Goal: Task Accomplishment & Management: Manage account settings

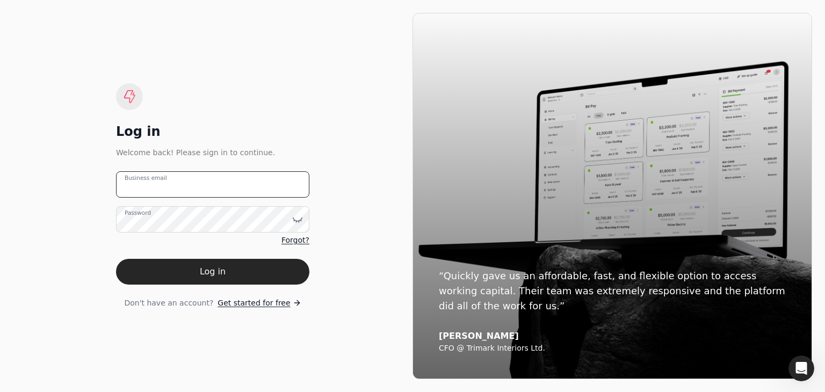
type email "[EMAIL_ADDRESS][DOMAIN_NAME]"
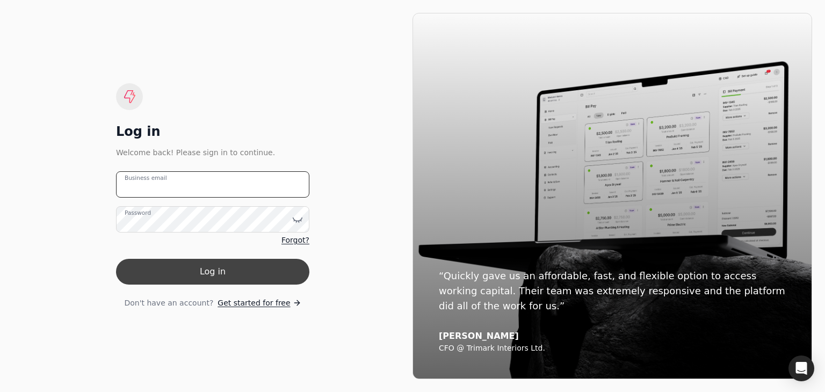
type email "[EMAIL_ADDRESS][DOMAIN_NAME]"
click at [206, 273] on button "Log in" at bounding box center [212, 272] width 193 height 26
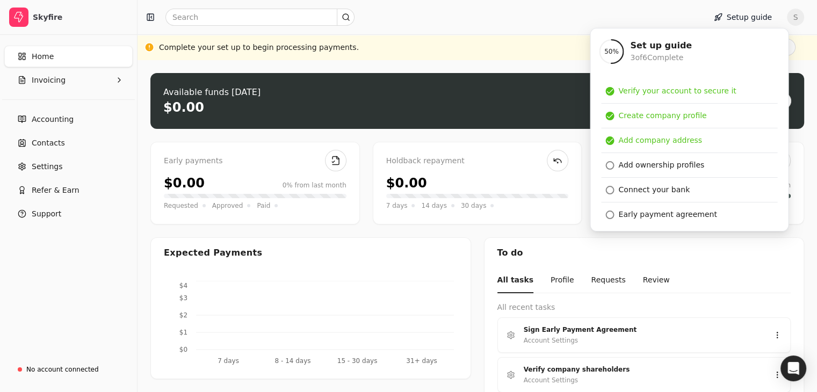
click at [803, 17] on span "S" at bounding box center [795, 17] width 17 height 17
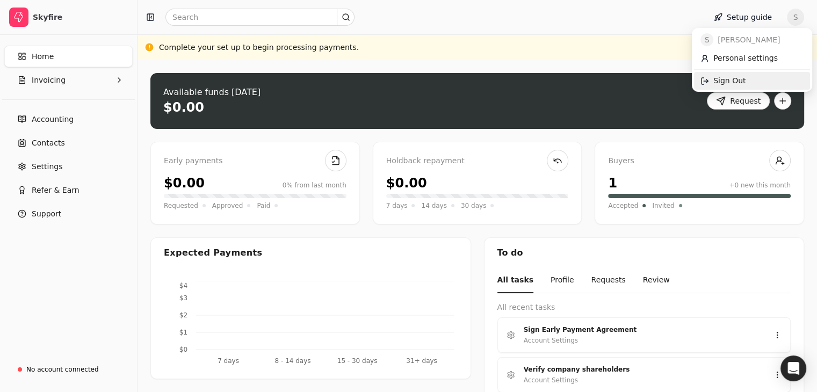
click at [723, 84] on span "Sign Out" at bounding box center [729, 80] width 32 height 11
